Goal: Information Seeking & Learning: Learn about a topic

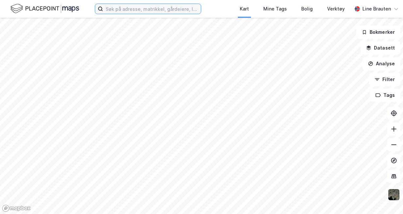
click at [132, 9] on input at bounding box center [152, 9] width 98 height 10
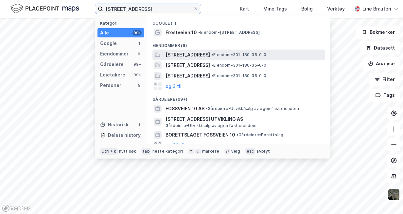
type input "[STREET_ADDRESS]"
click at [185, 55] on span "[STREET_ADDRESS]" at bounding box center [188, 55] width 45 height 8
